Goal: Information Seeking & Learning: Learn about a topic

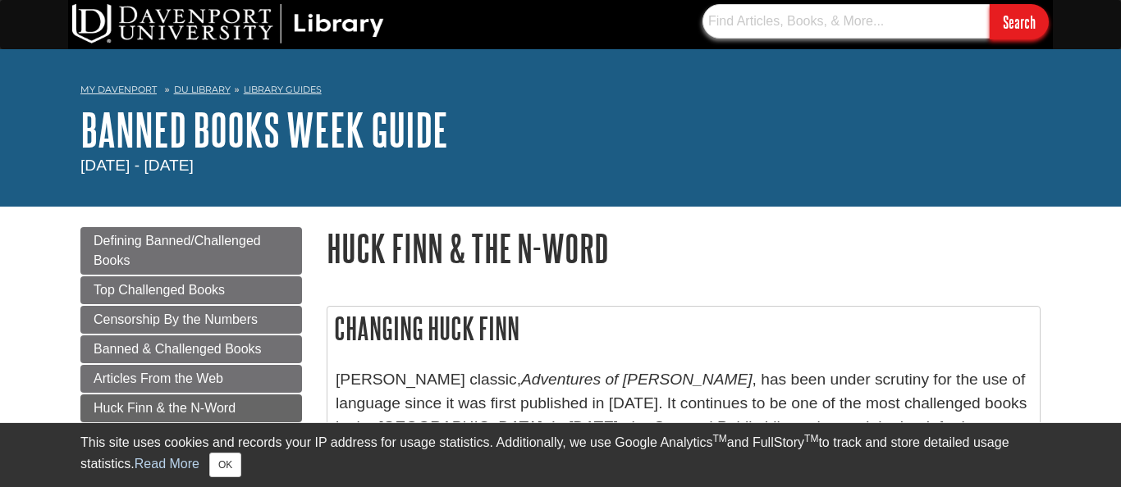
click at [804, 34] on input "text" at bounding box center [845, 21] width 287 height 34
type input "the color purple"
click at [1018, 21] on input "Search" at bounding box center [1018, 21] width 59 height 35
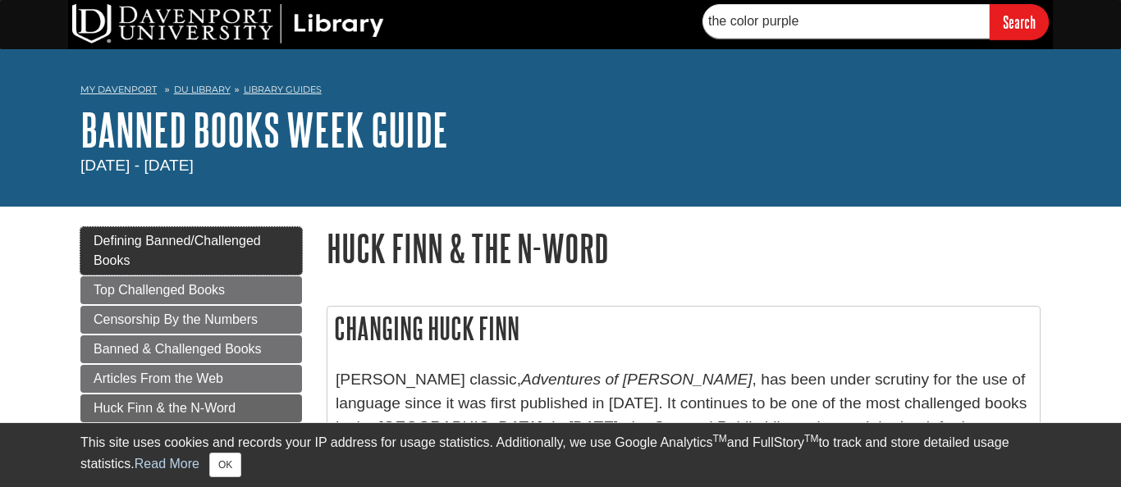
click at [260, 261] on link "Defining Banned/Challenged Books" at bounding box center [190, 251] width 221 height 48
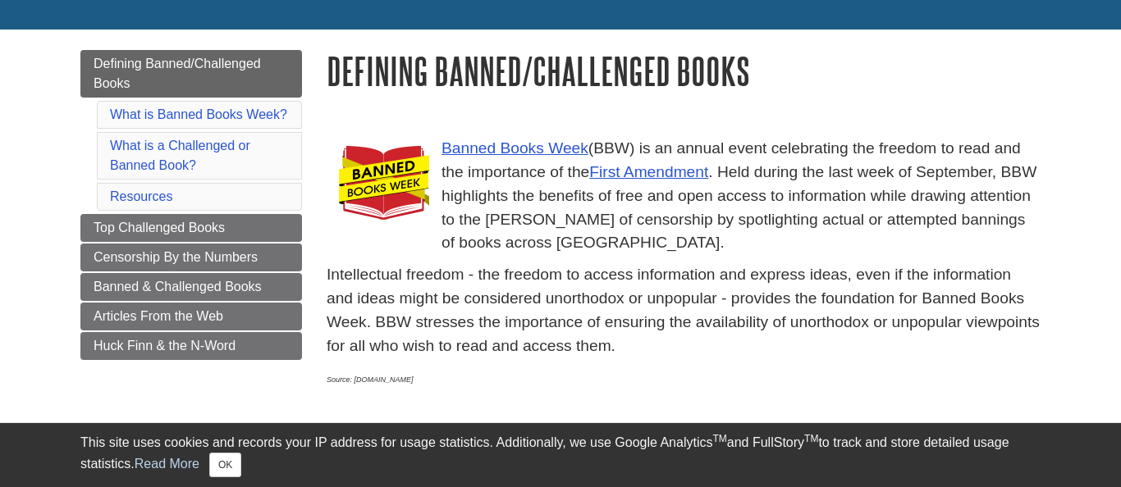
scroll to position [221, 0]
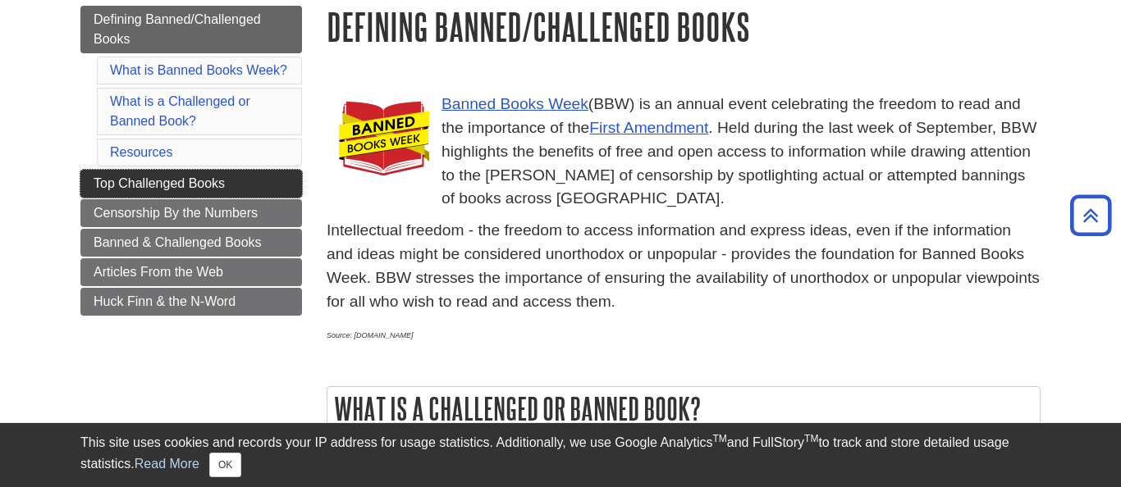
click at [212, 184] on span "Top Challenged Books" at bounding box center [159, 183] width 131 height 14
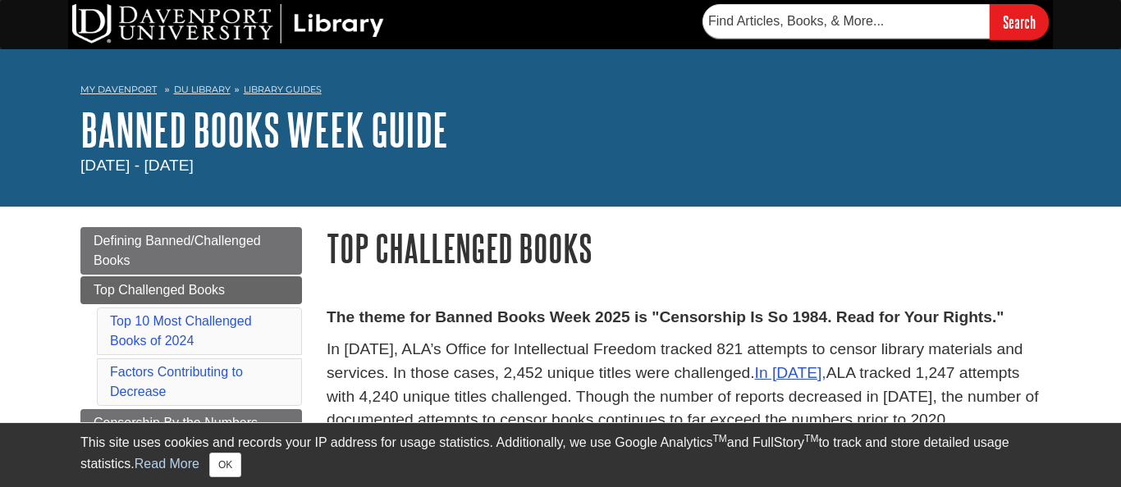
scroll to position [123, 0]
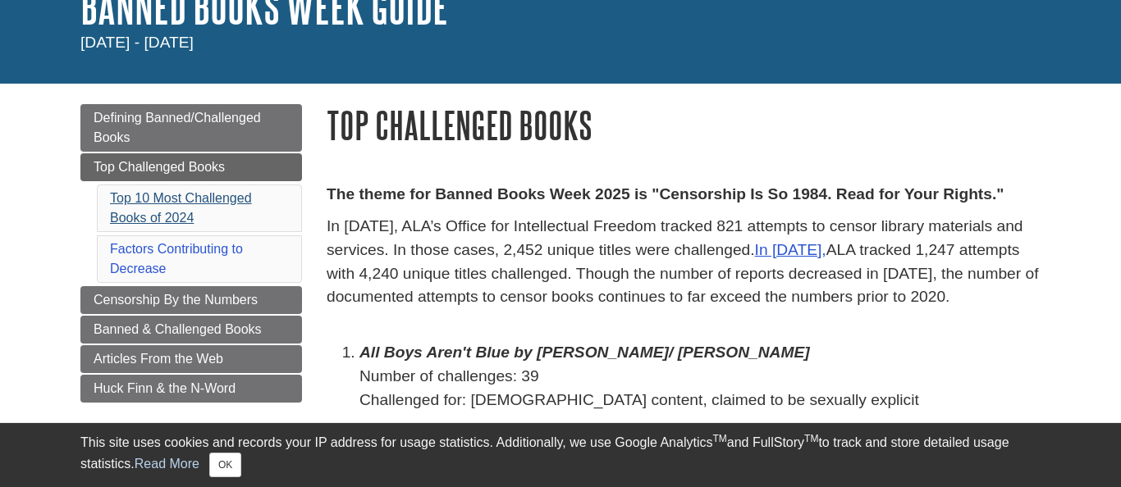
click at [194, 199] on link "Top 10 Most Challenged Books of 2024" at bounding box center [181, 208] width 142 height 34
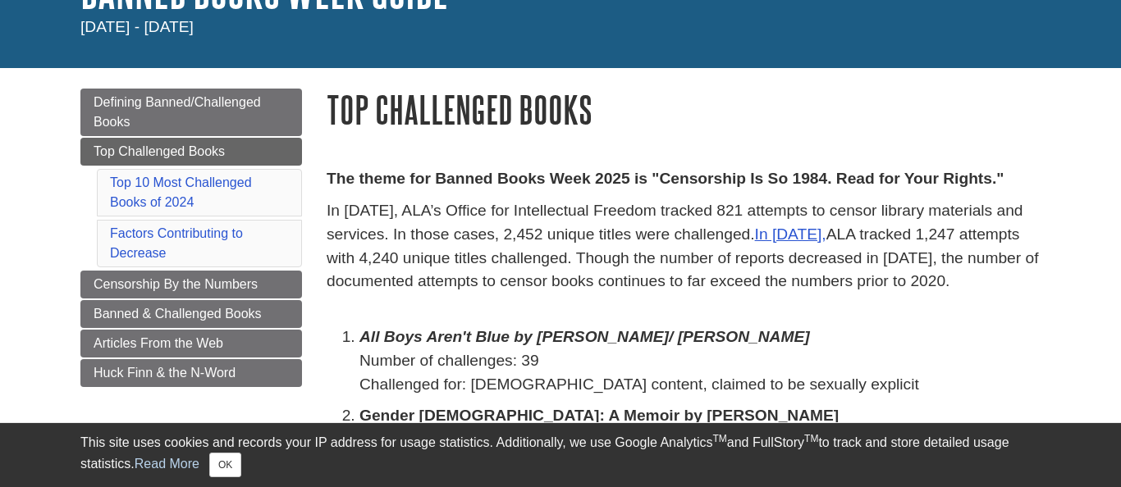
scroll to position [143, 0]
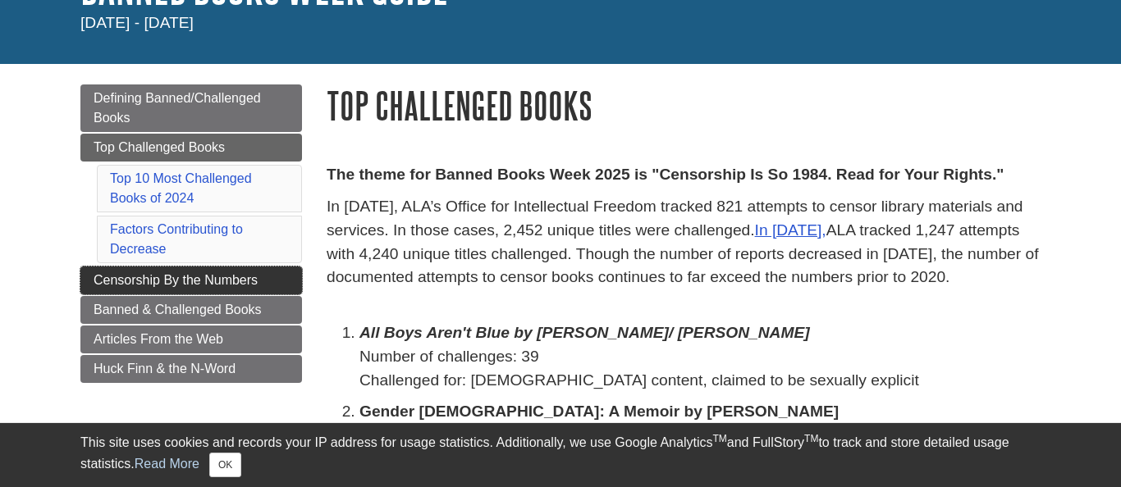
click at [265, 281] on link "Censorship By the Numbers" at bounding box center [190, 281] width 221 height 28
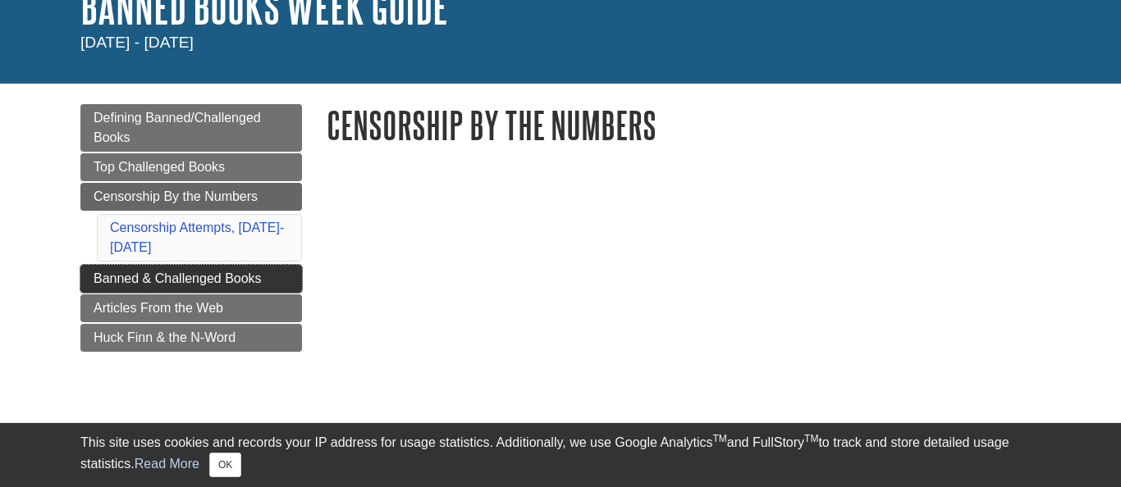
scroll to position [128, 0]
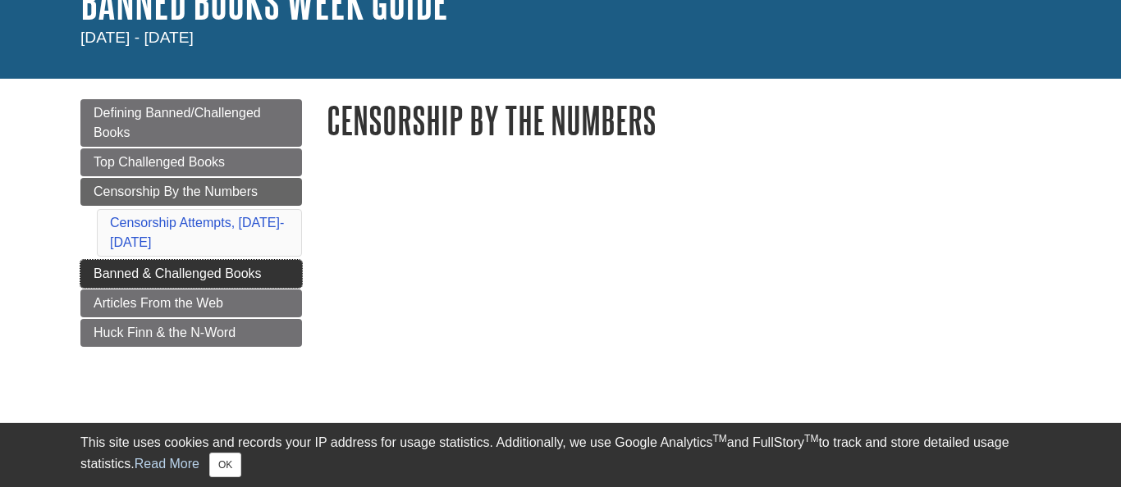
click at [221, 270] on span "Banned & Challenged Books" at bounding box center [178, 274] width 168 height 14
